Goal: Task Accomplishment & Management: Use online tool/utility

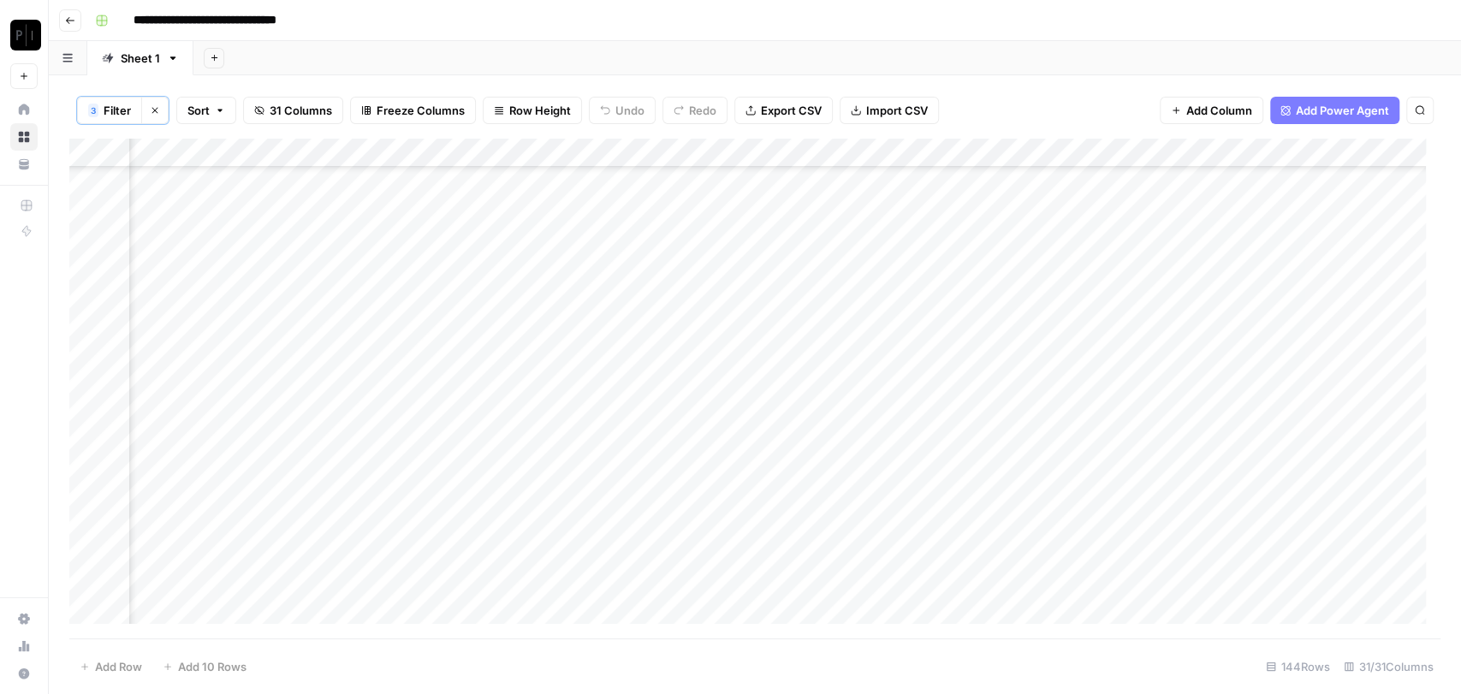
scroll to position [118, 1855]
click at [115, 111] on span "Filter" at bounding box center [117, 110] width 27 height 17
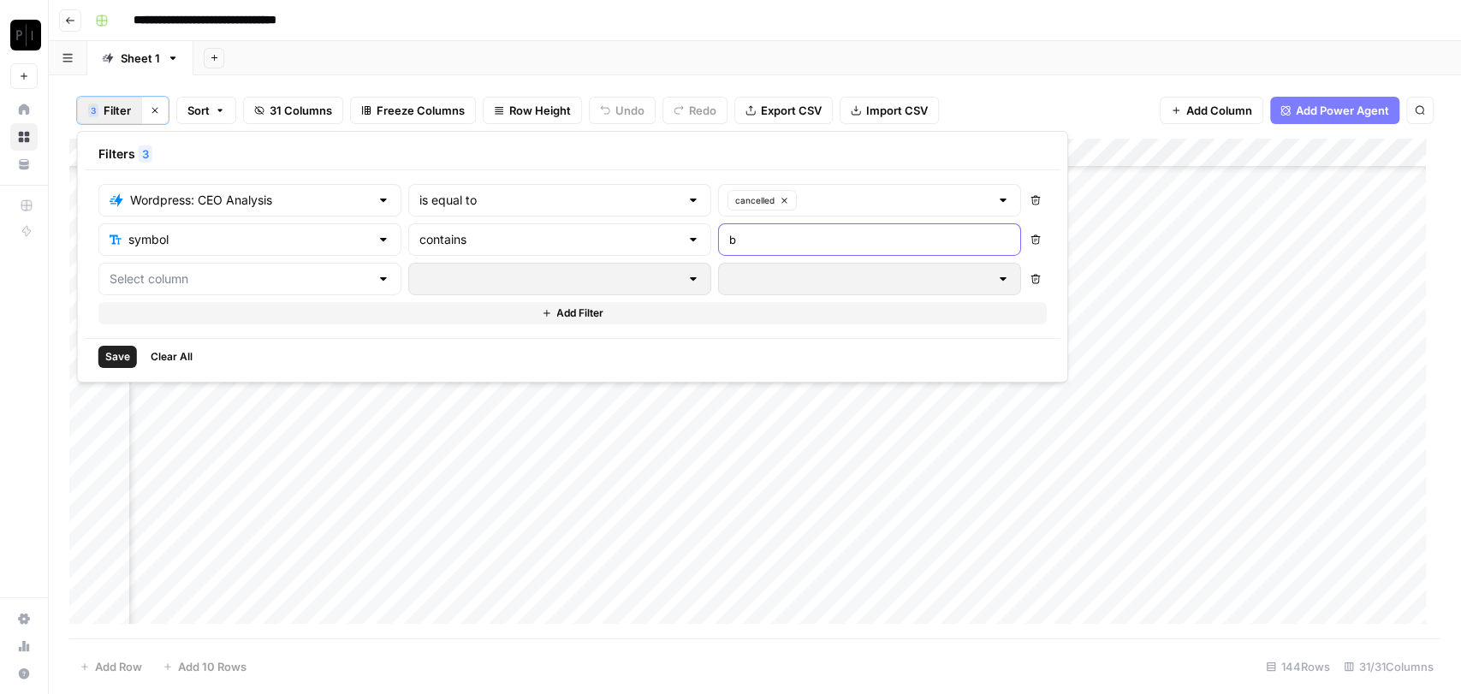
click at [729, 240] on input "b" at bounding box center [869, 239] width 281 height 17
type input "e"
click at [121, 353] on span "Save" at bounding box center [117, 356] width 25 height 15
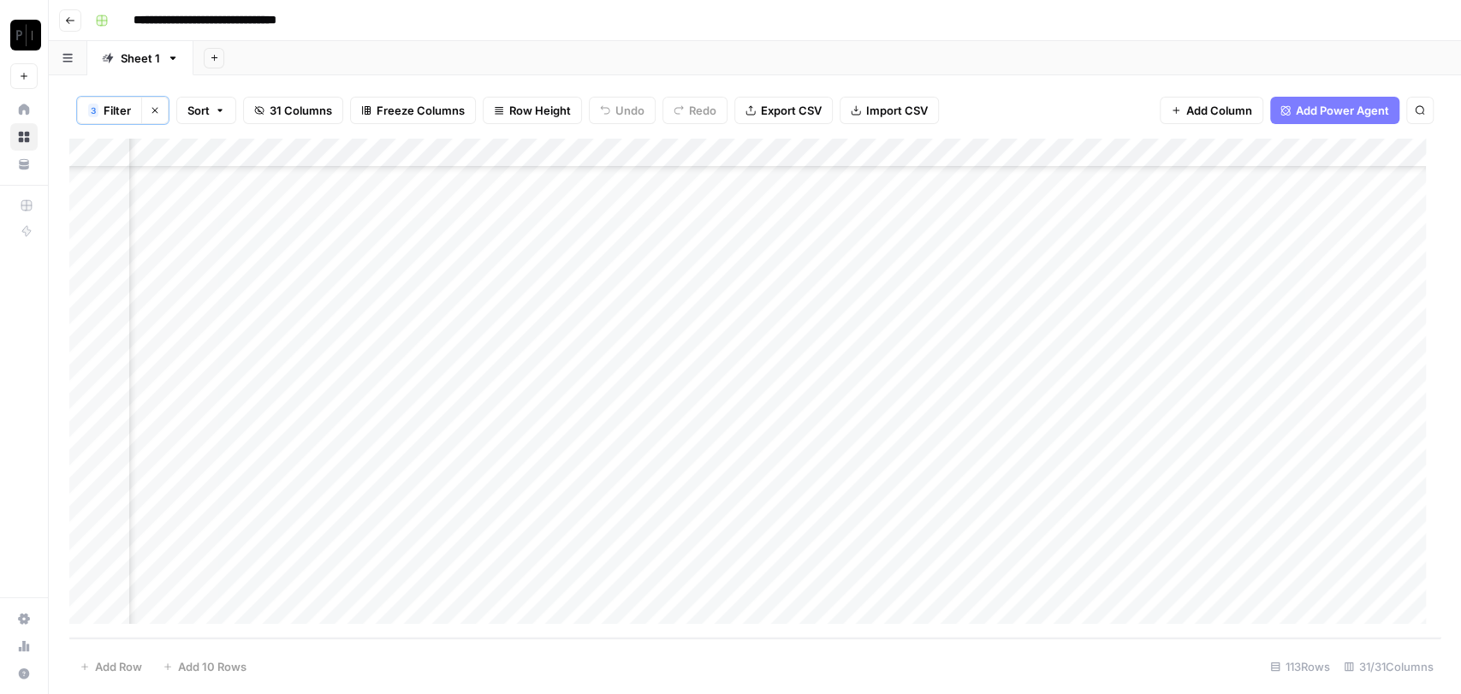
scroll to position [0, 1855]
click at [699, 150] on div "Add Column" at bounding box center [754, 389] width 1371 height 500
click at [728, 199] on span "All Rows" at bounding box center [756, 192] width 108 height 17
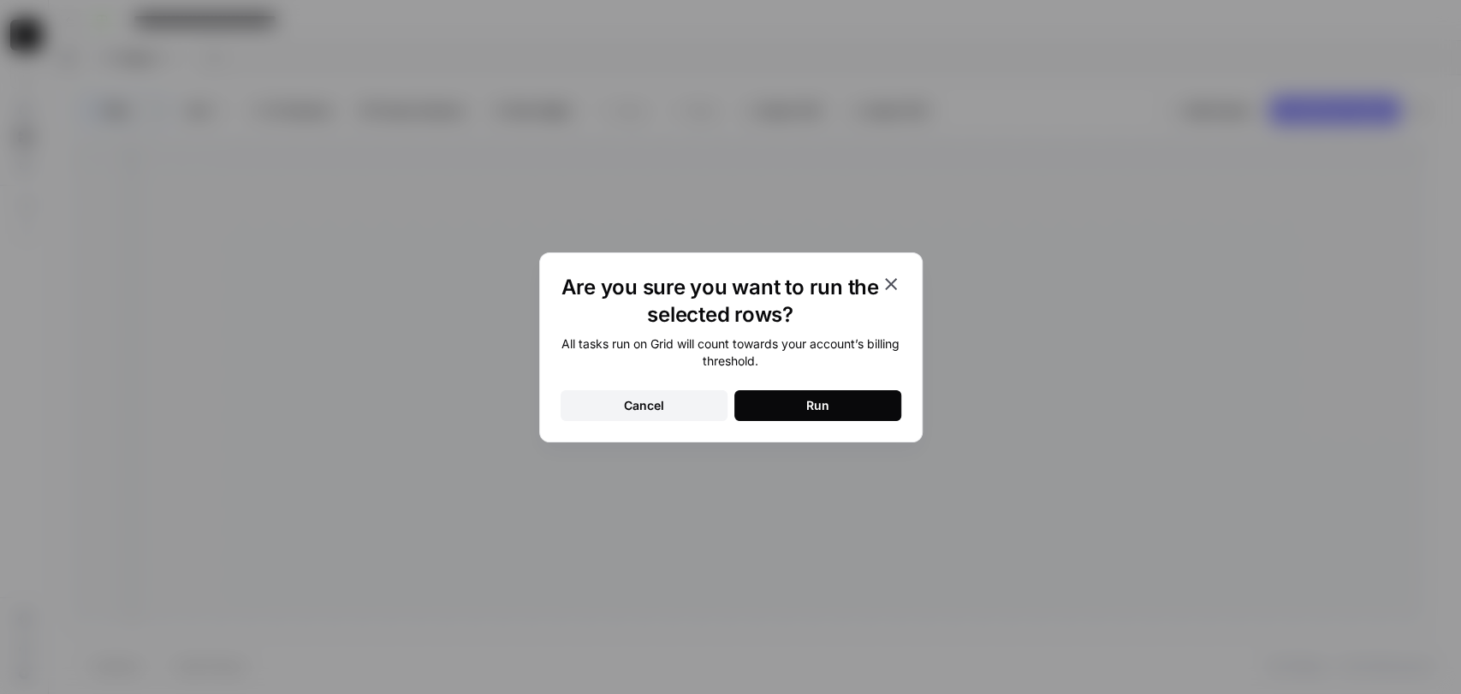
click at [792, 407] on button "Run" at bounding box center [817, 405] width 167 height 31
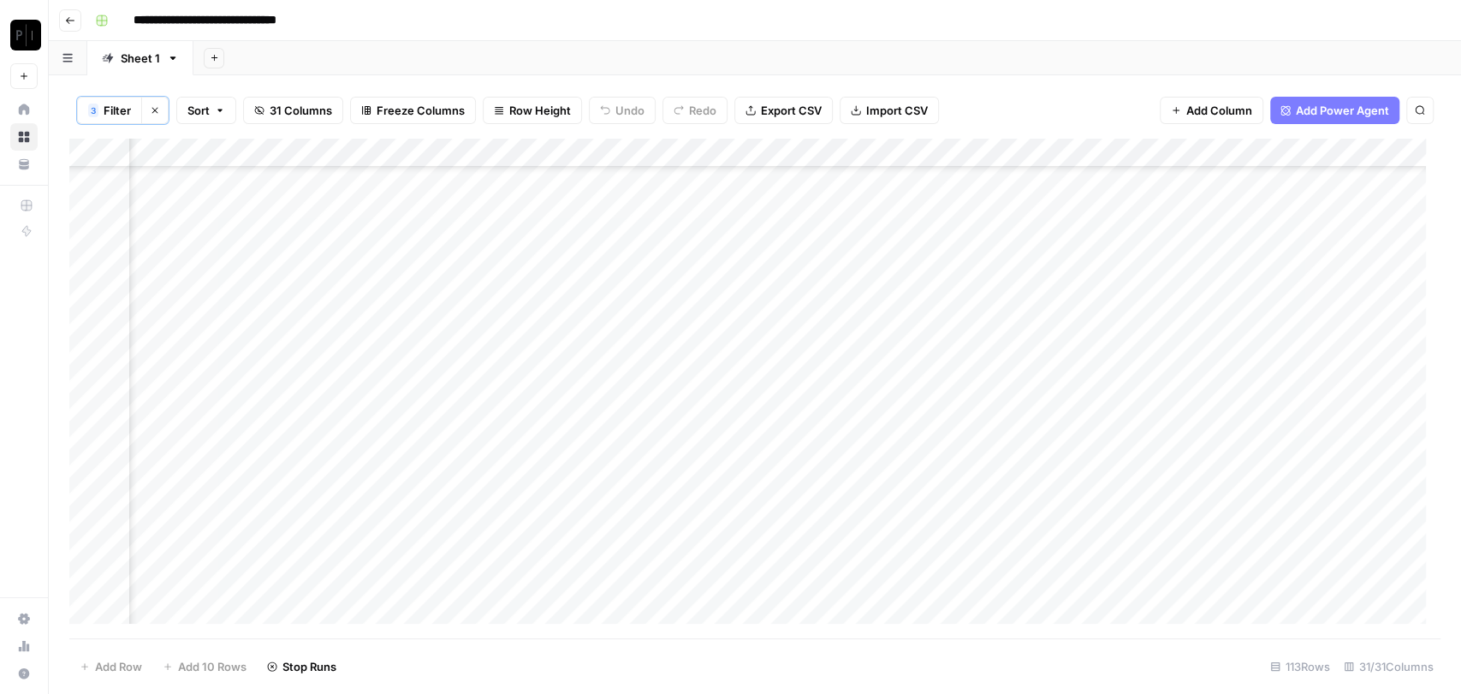
scroll to position [2830, 1855]
